Goal: Subscribe to service/newsletter

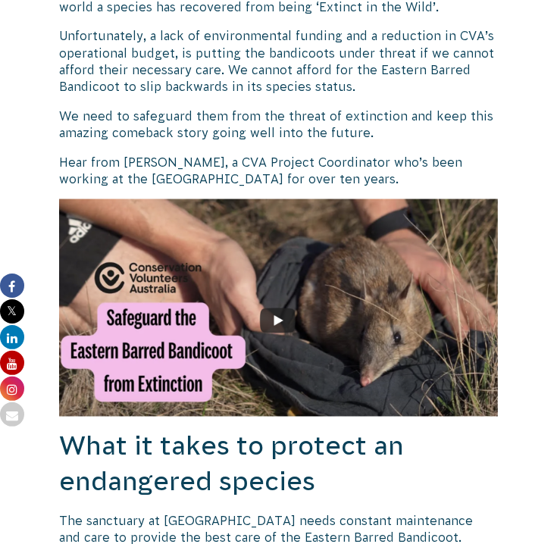
click at [274, 309] on img at bounding box center [278, 307] width 439 height 217
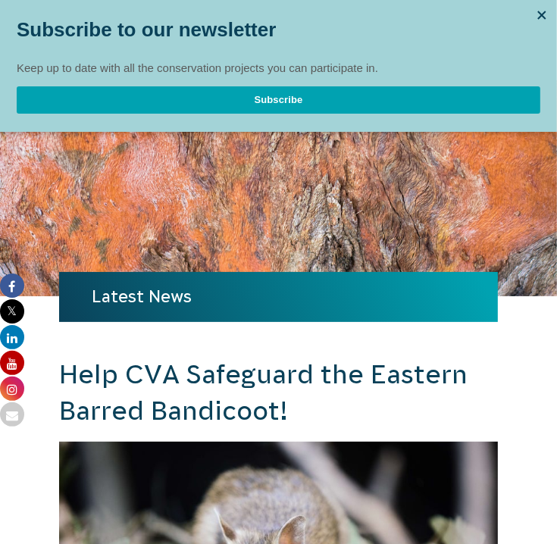
click at [346, 98] on button "Subscribe" at bounding box center [279, 99] width 524 height 27
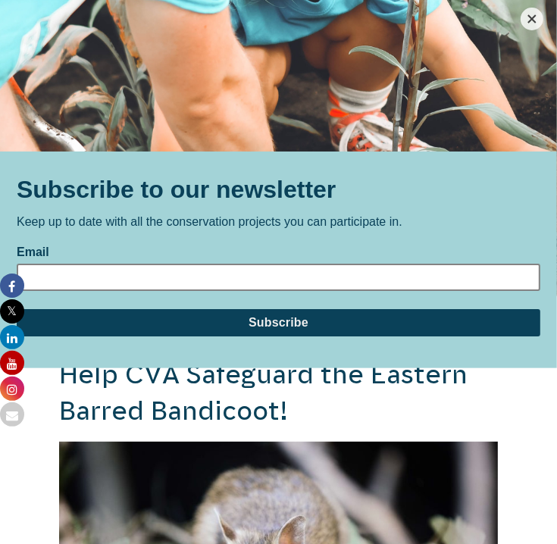
click at [271, 289] on input "Email" at bounding box center [279, 277] width 524 height 27
type input "ayeshasampson100@gmail.com"
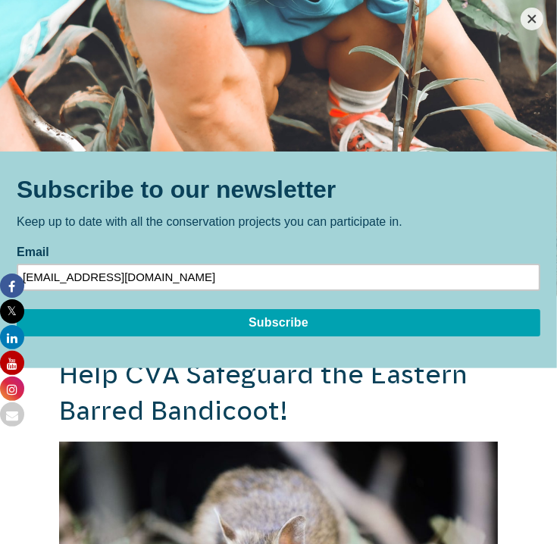
click at [232, 324] on input "Subscribe" at bounding box center [279, 322] width 524 height 27
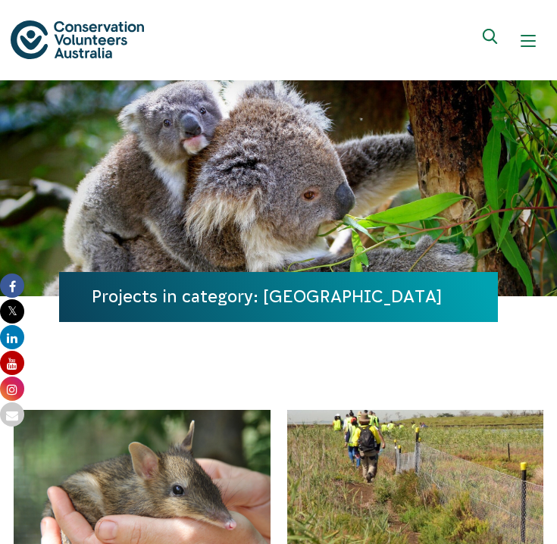
scroll to position [353, 0]
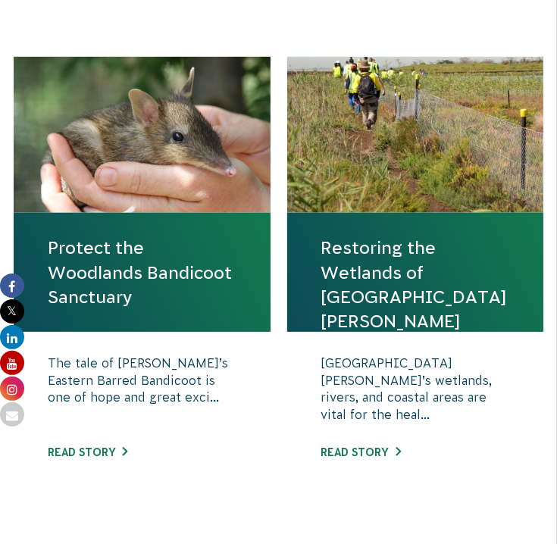
click at [192, 239] on link "Protect the Woodlands Bandicoot Sanctuary" at bounding box center [142, 273] width 189 height 74
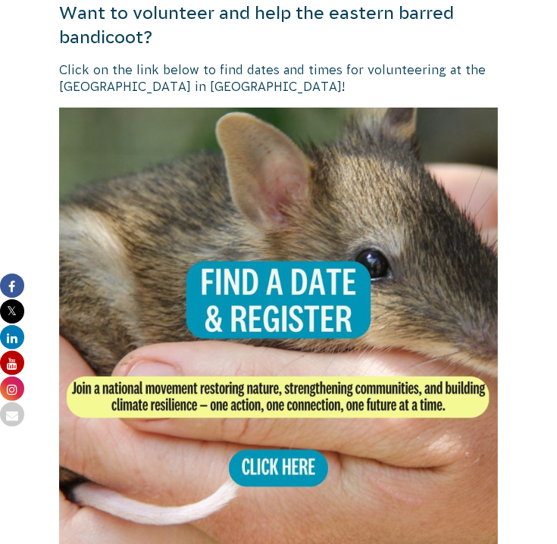
scroll to position [2796, 0]
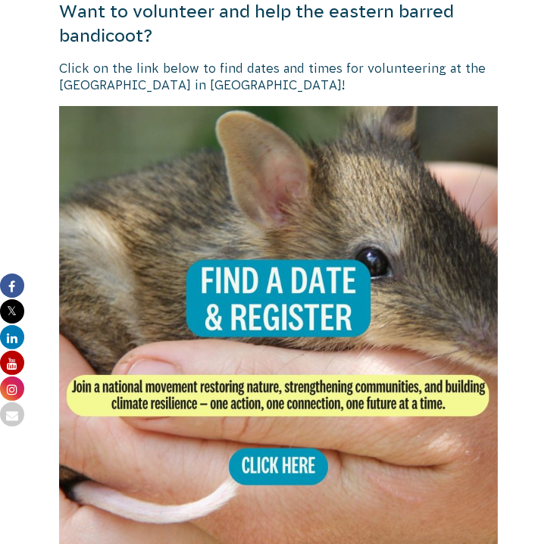
click at [257, 410] on img at bounding box center [278, 325] width 439 height 439
